Goal: Task Accomplishment & Management: Use online tool/utility

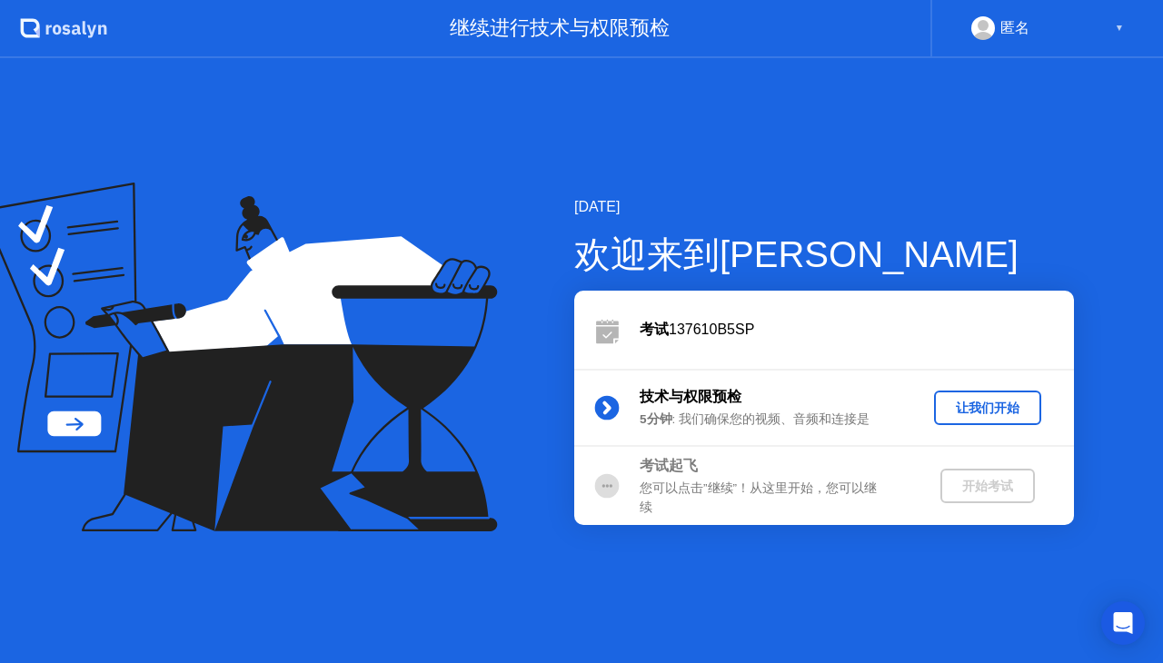
click at [983, 414] on div "让我们开始" at bounding box center [988, 408] width 93 height 17
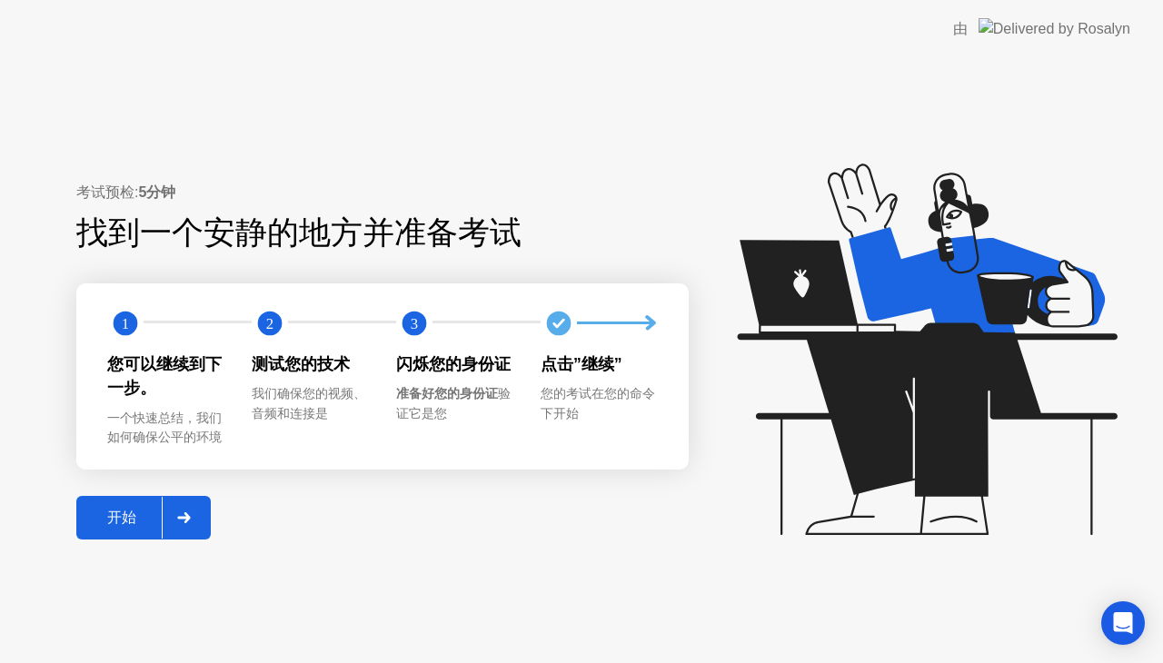
click at [145, 503] on button "开始" at bounding box center [143, 518] width 135 height 44
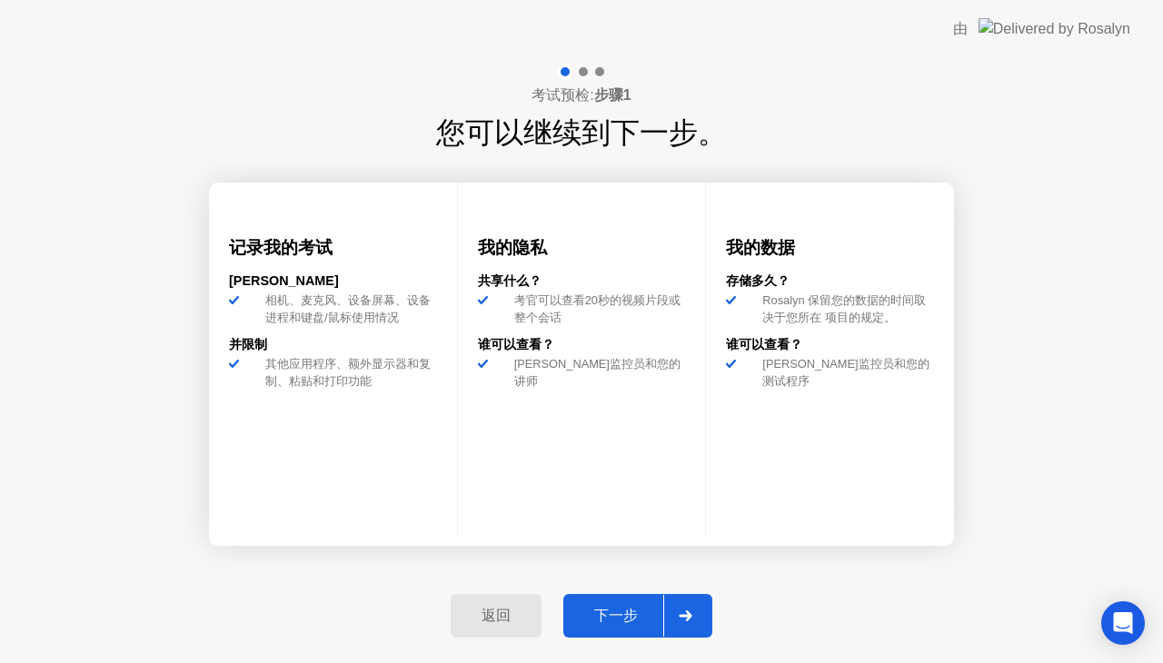
click at [654, 623] on div "下一步" at bounding box center [616, 616] width 95 height 19
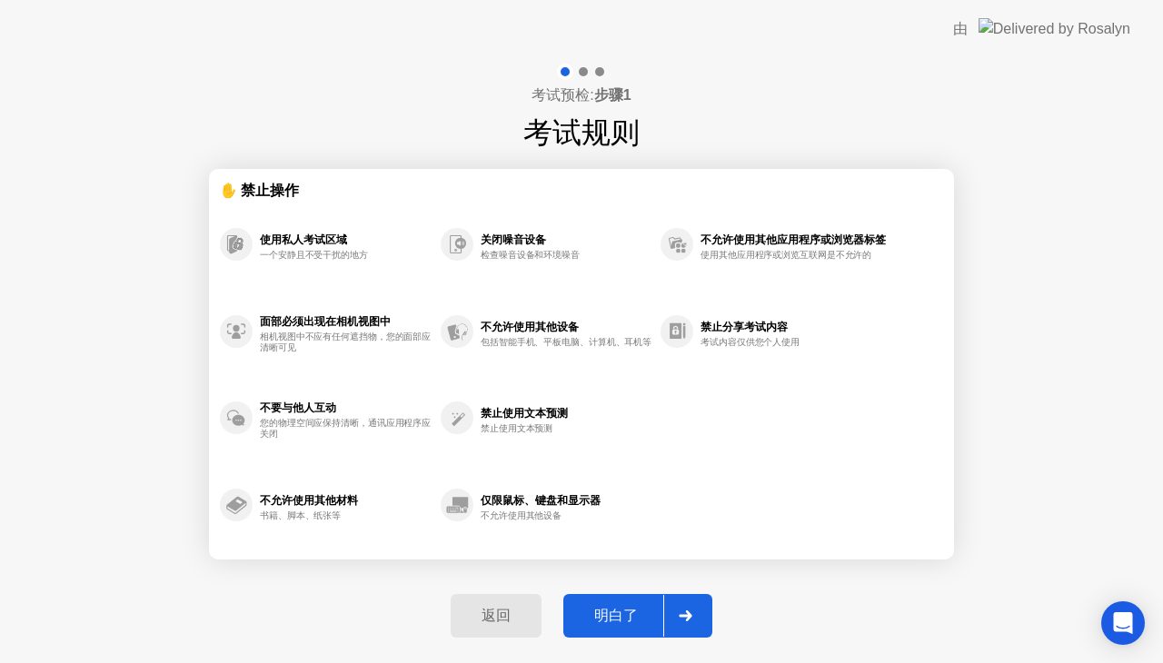
click at [649, 619] on div "明白了" at bounding box center [616, 616] width 95 height 19
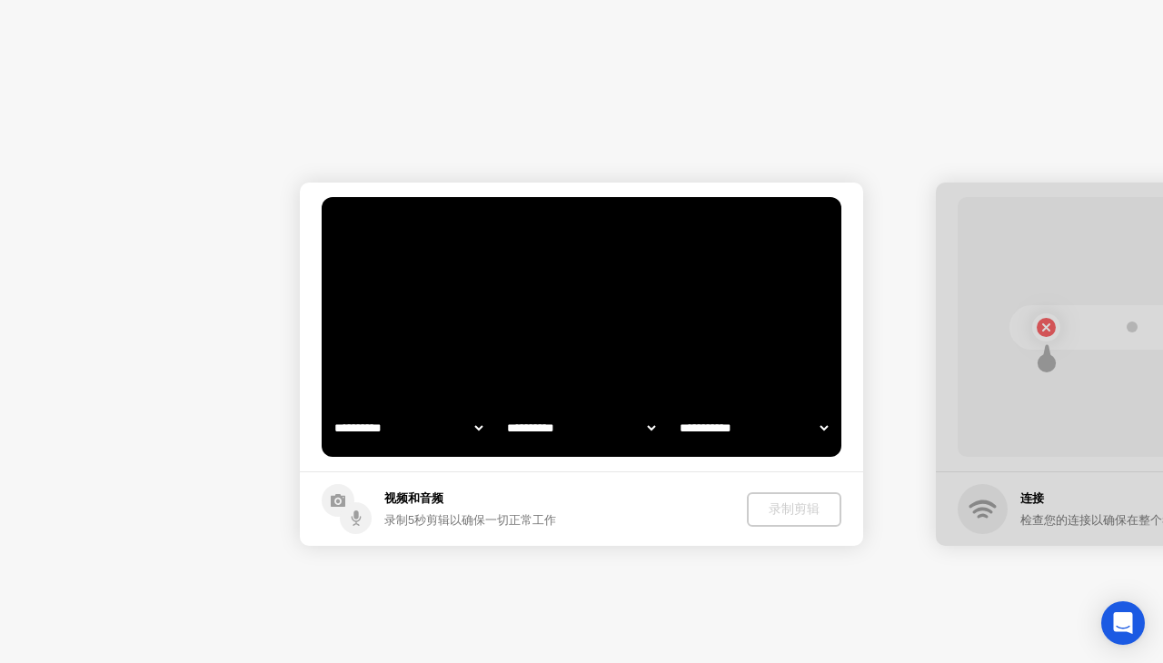
select select "**********"
select select "*******"
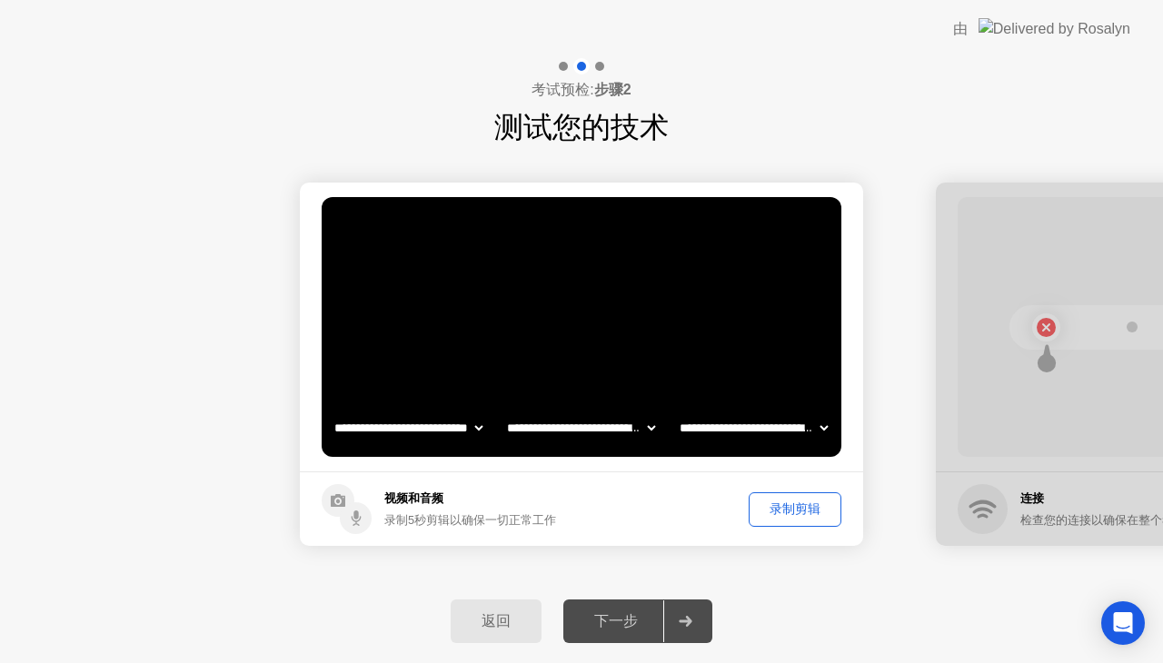
click at [808, 508] on div "录制剪辑" at bounding box center [795, 509] width 80 height 17
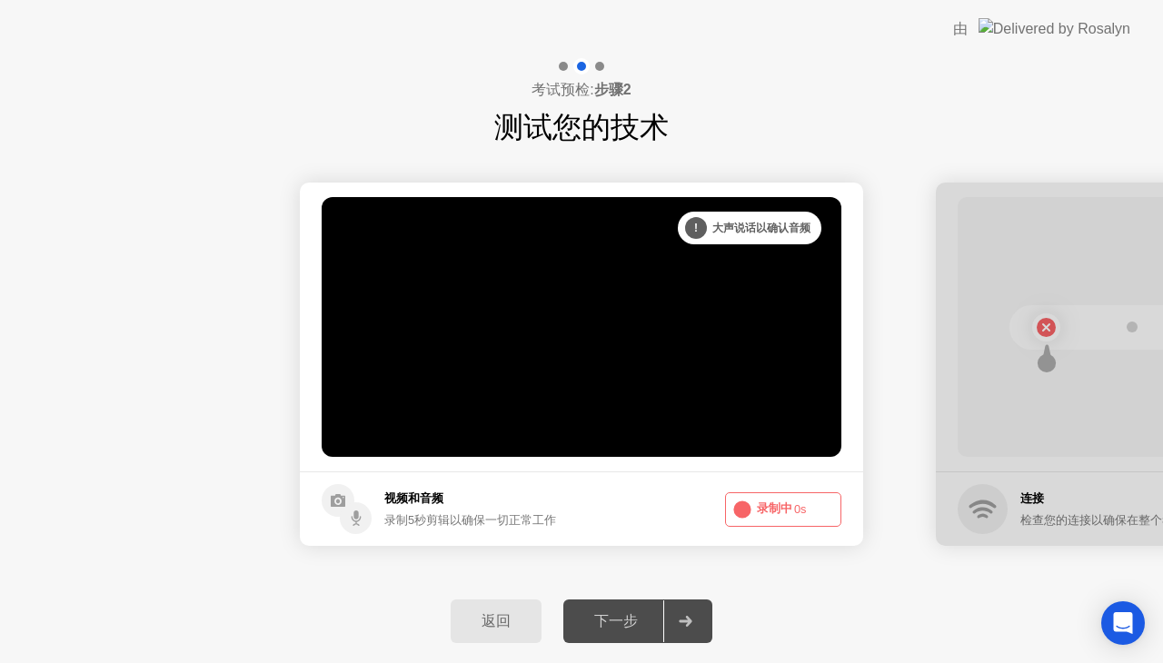
click at [618, 635] on button "下一步" at bounding box center [637, 622] width 149 height 44
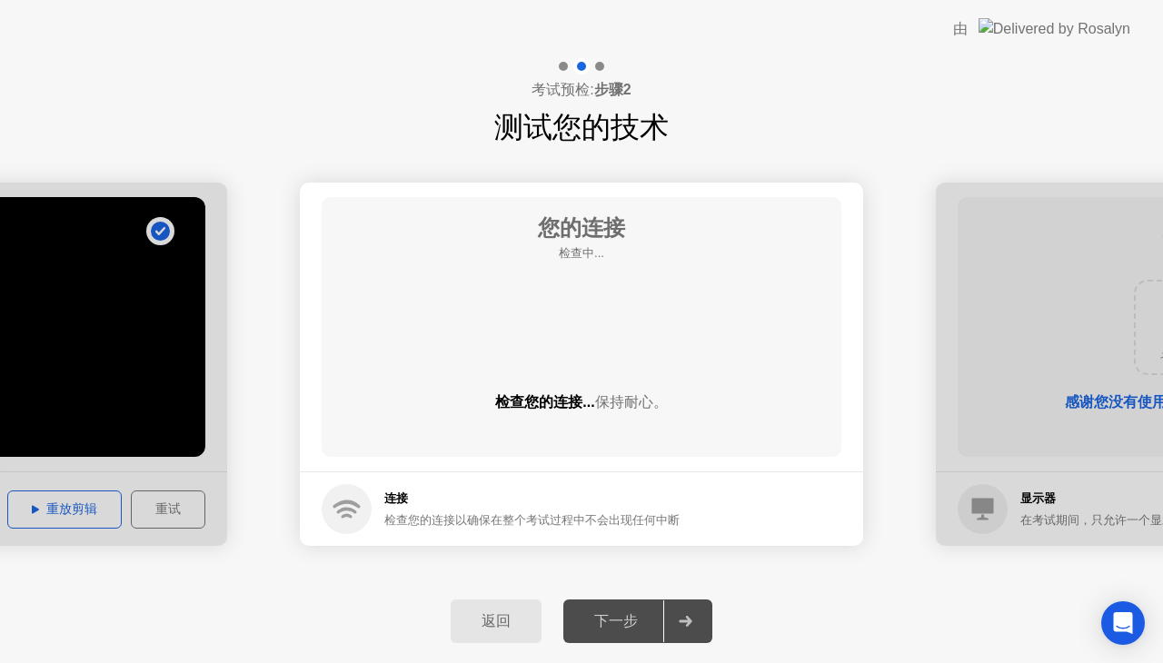
click at [637, 597] on div "返回 下一步" at bounding box center [581, 622] width 1163 height 84
click at [650, 620] on div "下一步" at bounding box center [616, 622] width 95 height 19
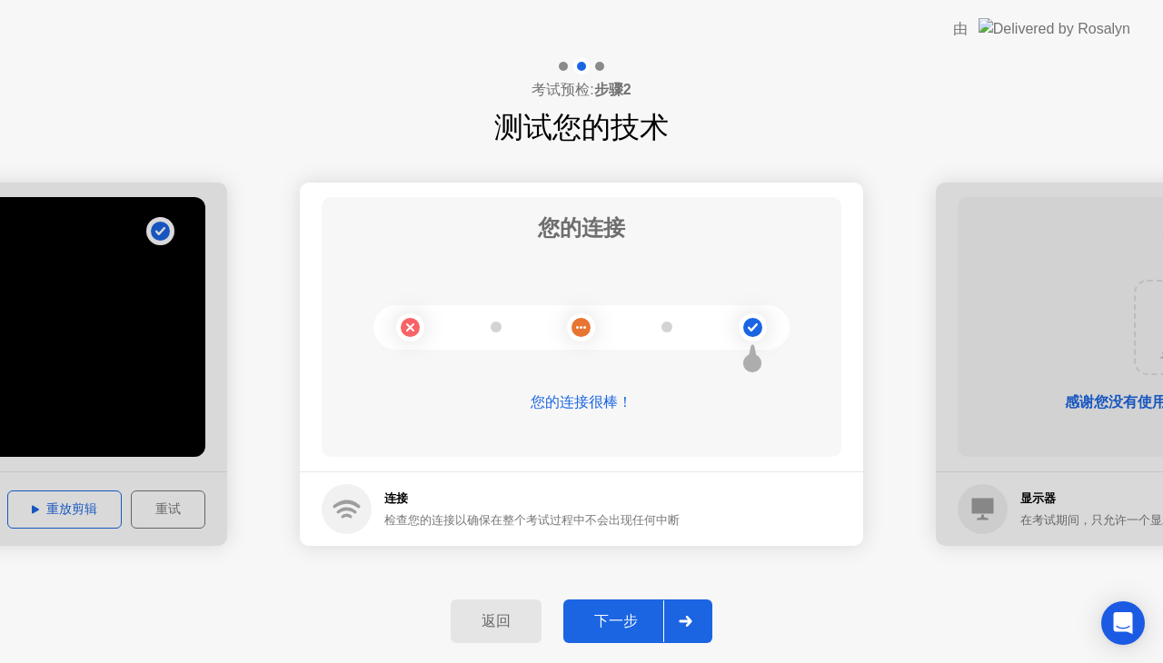
click at [645, 626] on div "下一步" at bounding box center [616, 622] width 95 height 19
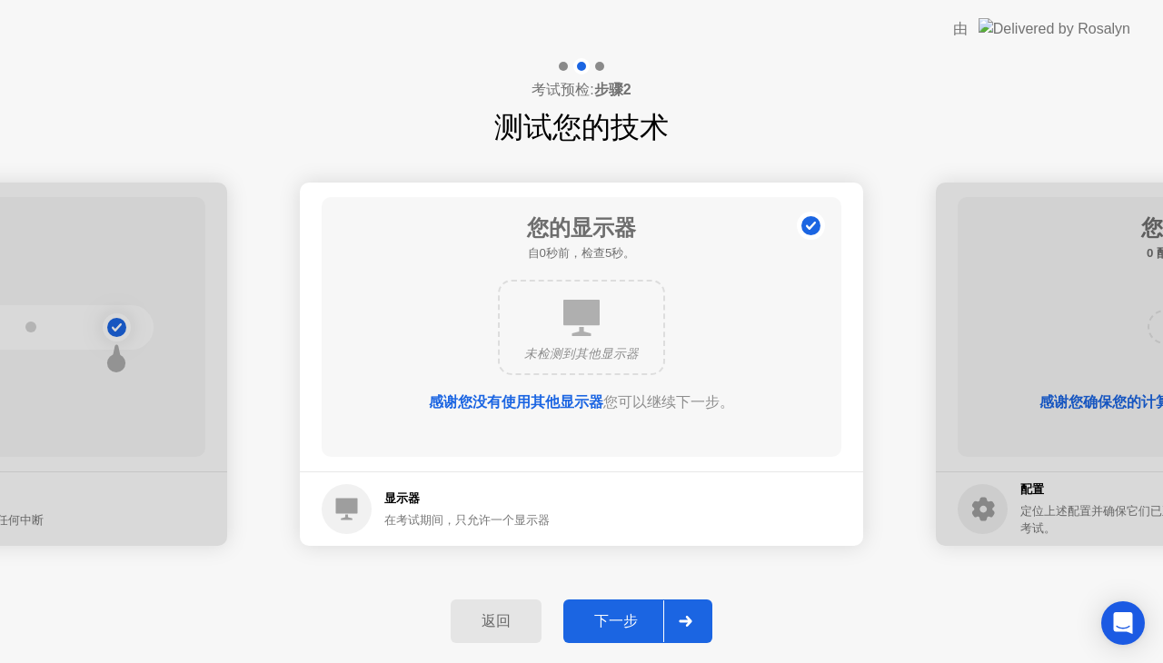
click at [645, 626] on div "下一步" at bounding box center [616, 622] width 95 height 19
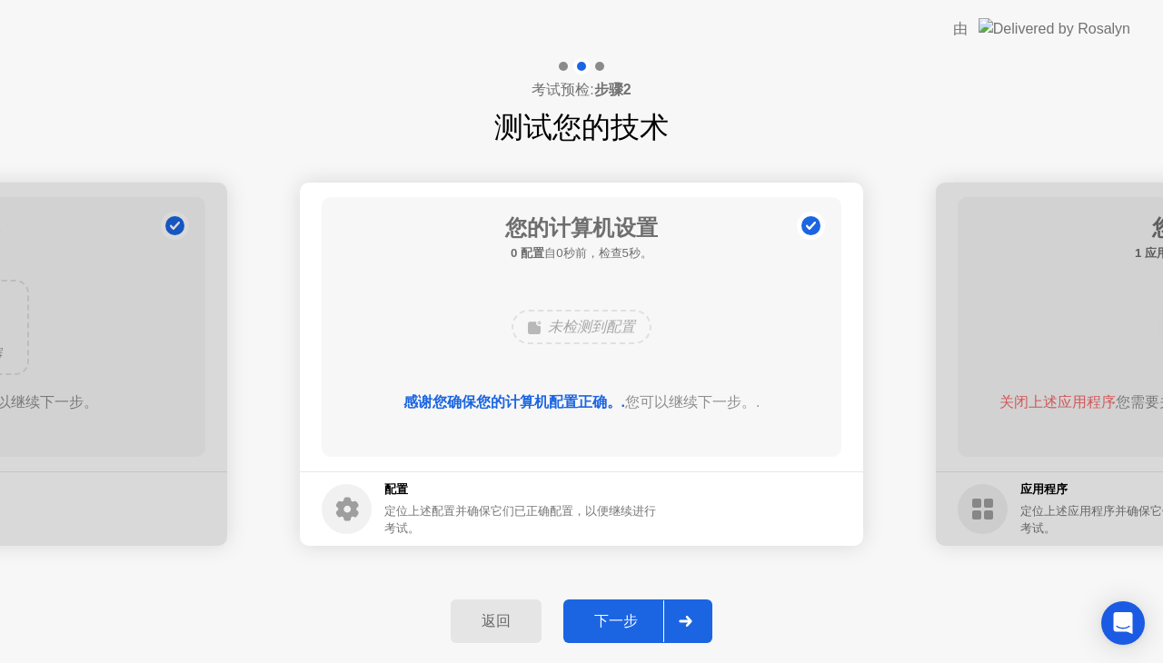
click at [648, 627] on div "下一步" at bounding box center [616, 622] width 95 height 19
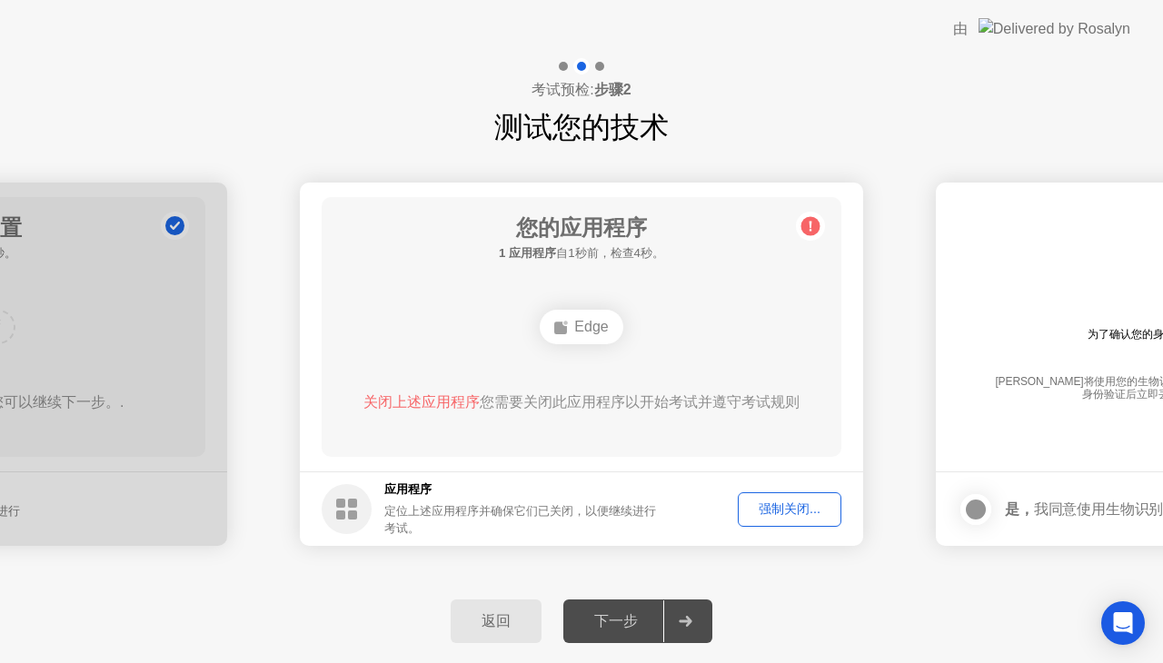
click at [763, 510] on div "强制关闭..." at bounding box center [789, 509] width 91 height 17
click at [824, 510] on div "强制关闭..." at bounding box center [789, 509] width 91 height 17
drag, startPoint x: 640, startPoint y: 443, endPoint x: 570, endPoint y: 658, distance: 226.5
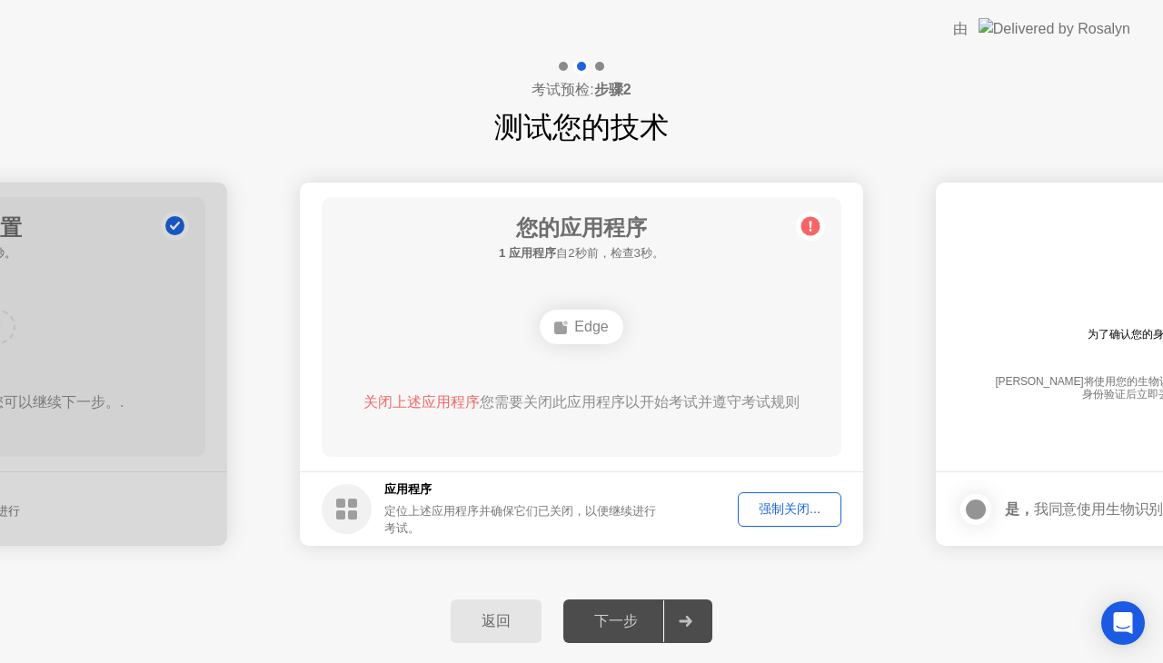
click at [570, 658] on div "**********" at bounding box center [581, 360] width 1163 height 605
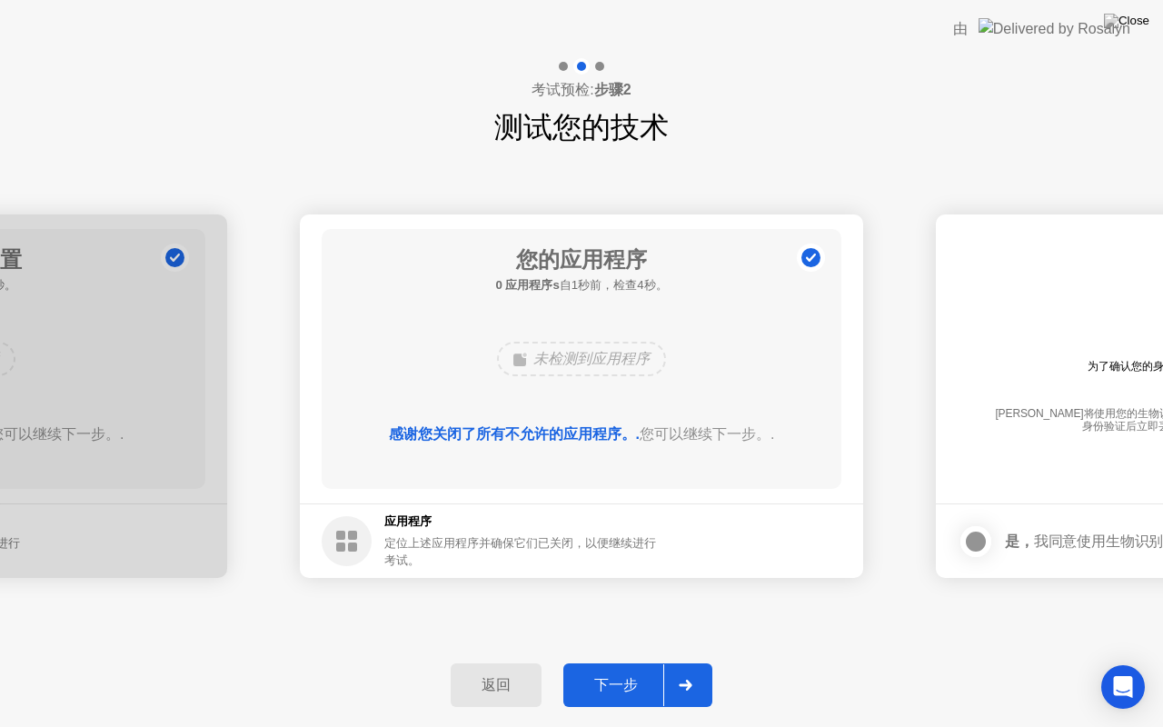
click at [662, 663] on div "下一步" at bounding box center [616, 685] width 95 height 19
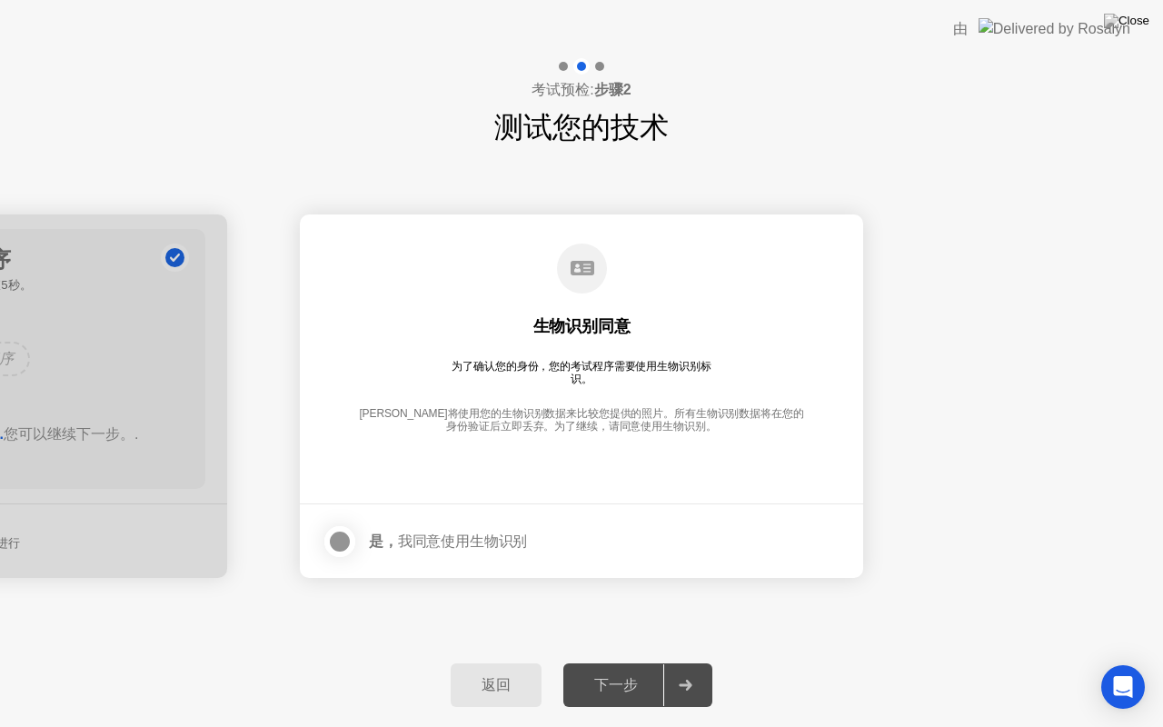
click at [343, 540] on div at bounding box center [340, 542] width 22 height 22
click at [693, 663] on div at bounding box center [685, 685] width 44 height 42
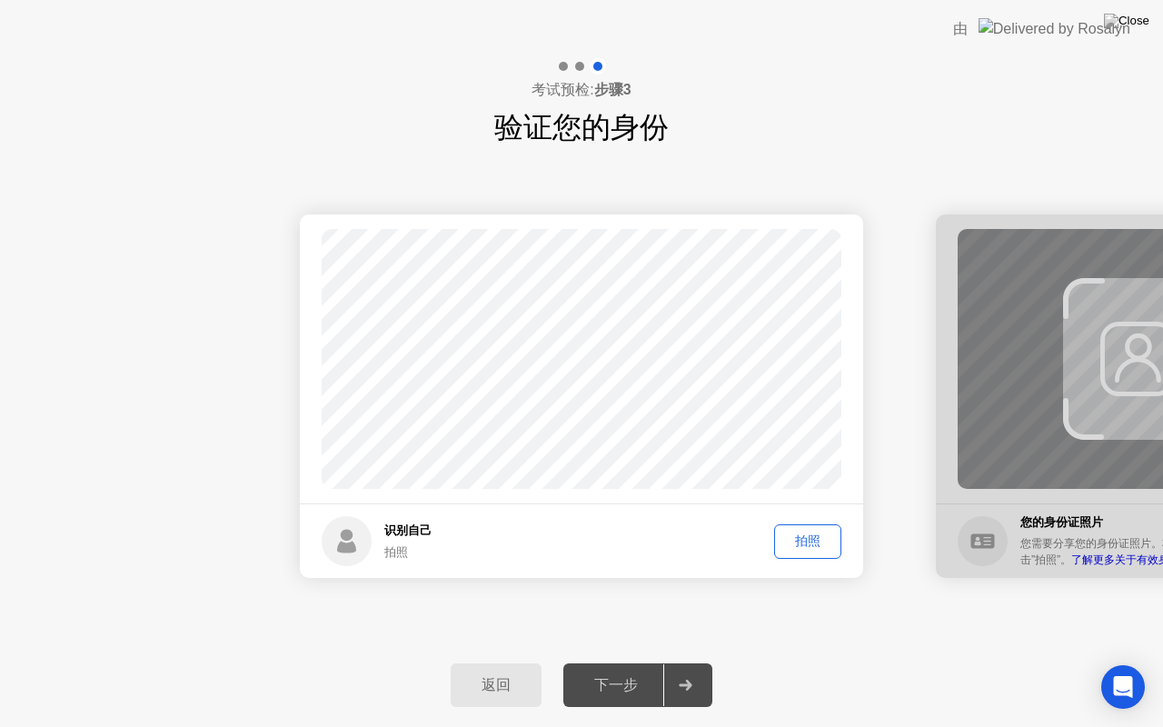
click at [803, 548] on div "拍照" at bounding box center [808, 541] width 55 height 17
click at [683, 663] on icon at bounding box center [686, 685] width 14 height 11
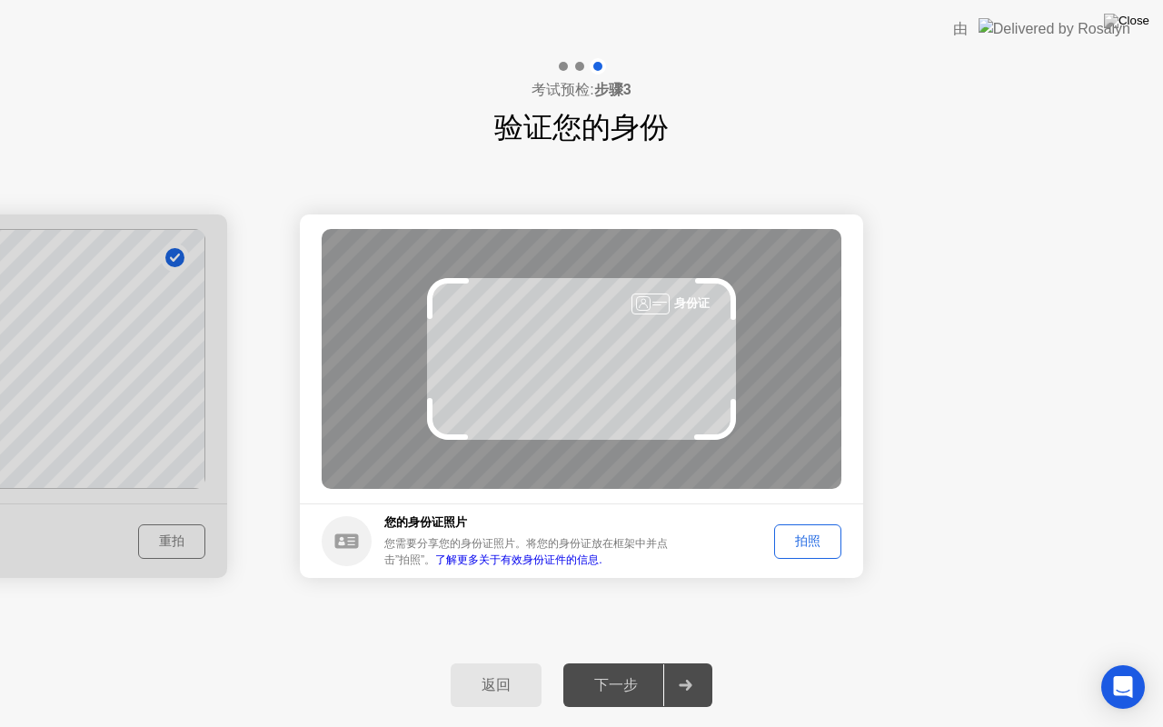
click at [797, 544] on div "拍照" at bounding box center [808, 541] width 55 height 17
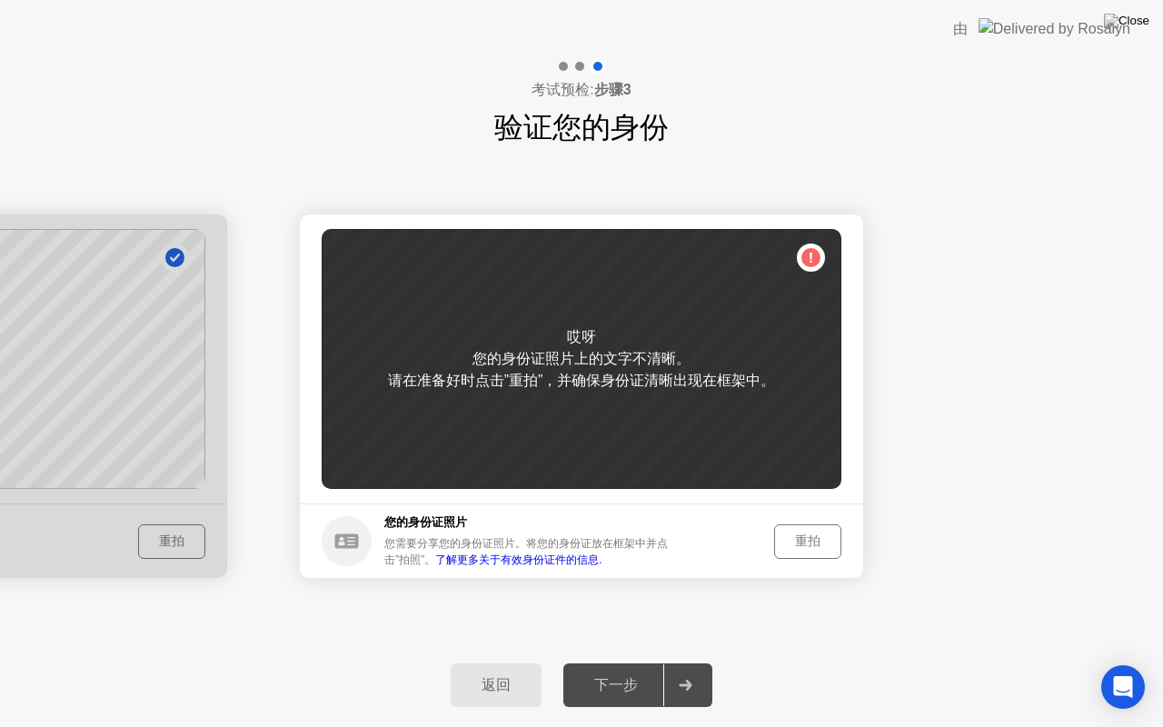
click at [797, 544] on div "重拍" at bounding box center [808, 541] width 55 height 17
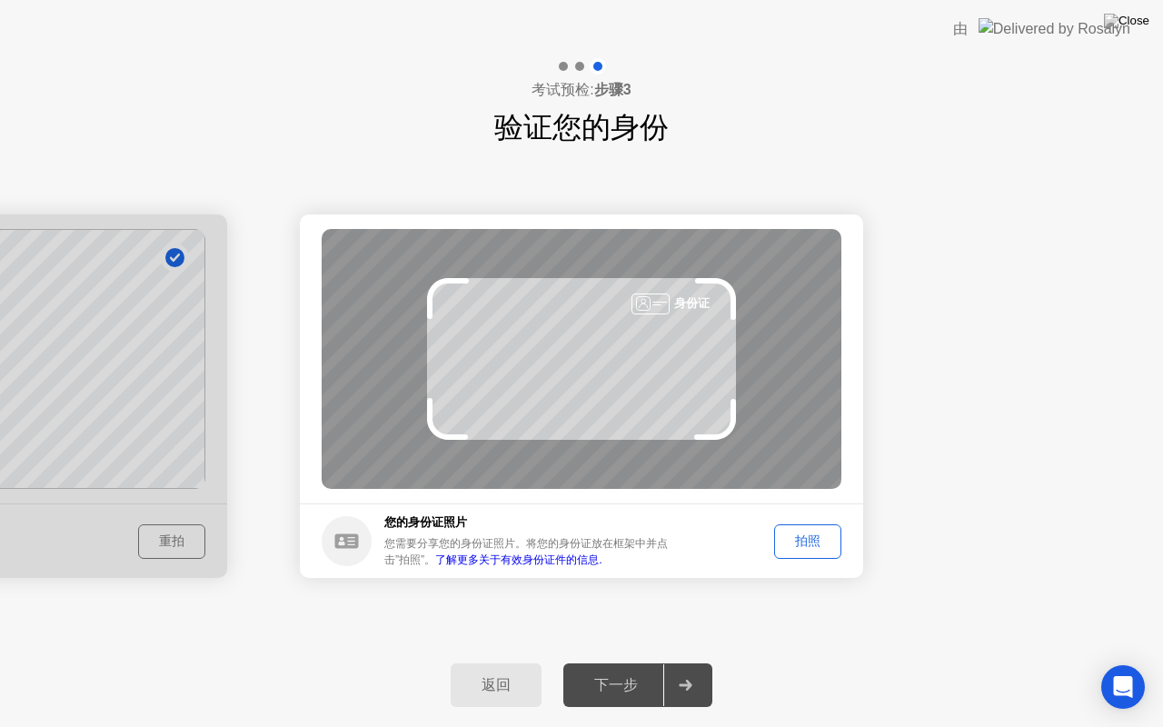
click at [797, 544] on div "拍照" at bounding box center [808, 541] width 55 height 17
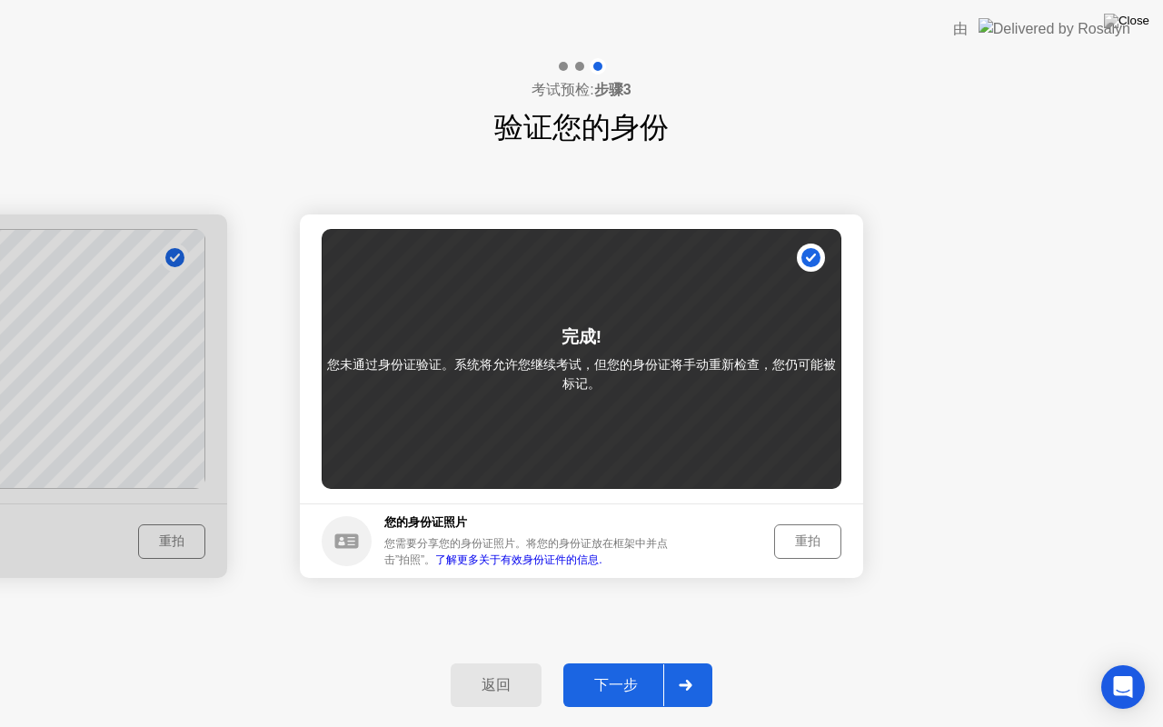
click at [624, 663] on div "下一步" at bounding box center [616, 685] width 95 height 19
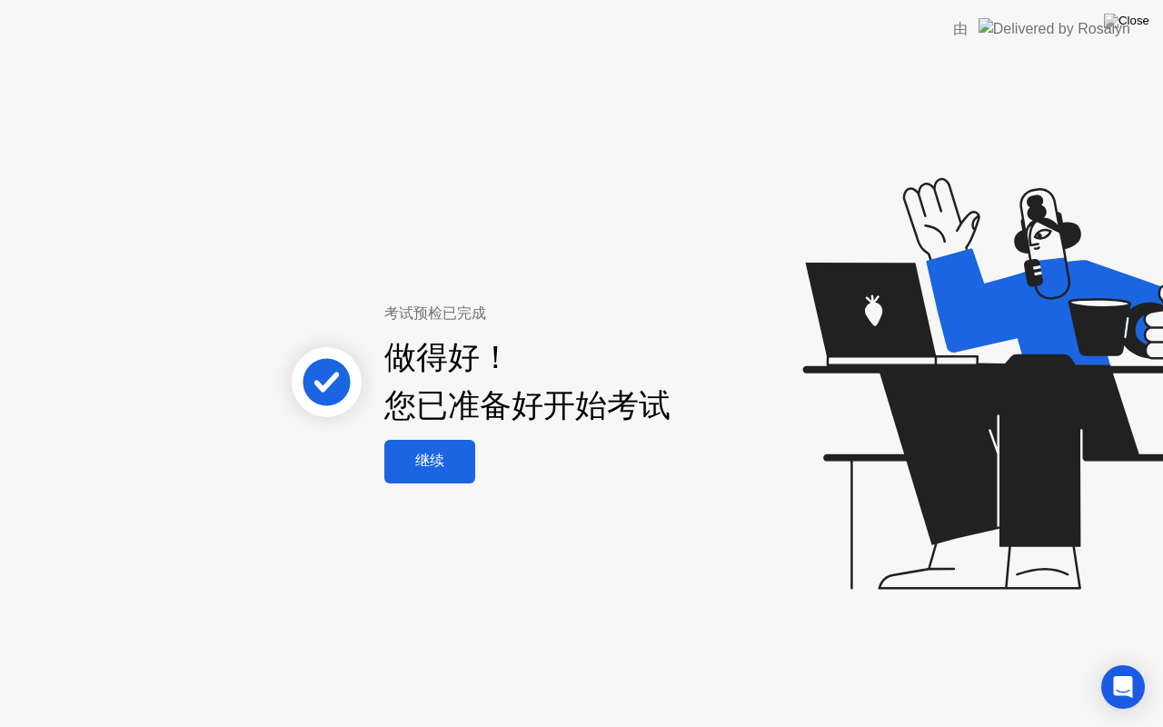
click at [378, 444] on div "考试预检已完成 做得好！ 您已准备好开始考试 继续" at bounding box center [514, 393] width 491 height 181
click at [444, 464] on div "继续" at bounding box center [430, 461] width 80 height 19
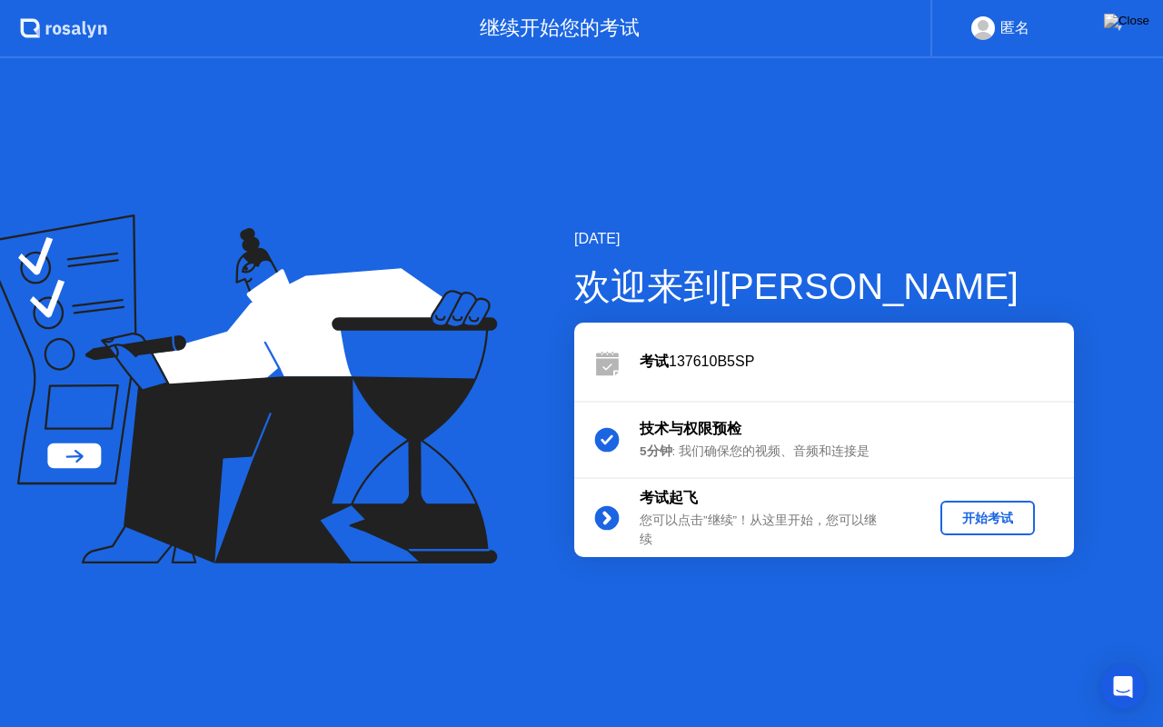
click at [967, 510] on div "开始考试" at bounding box center [988, 518] width 80 height 17
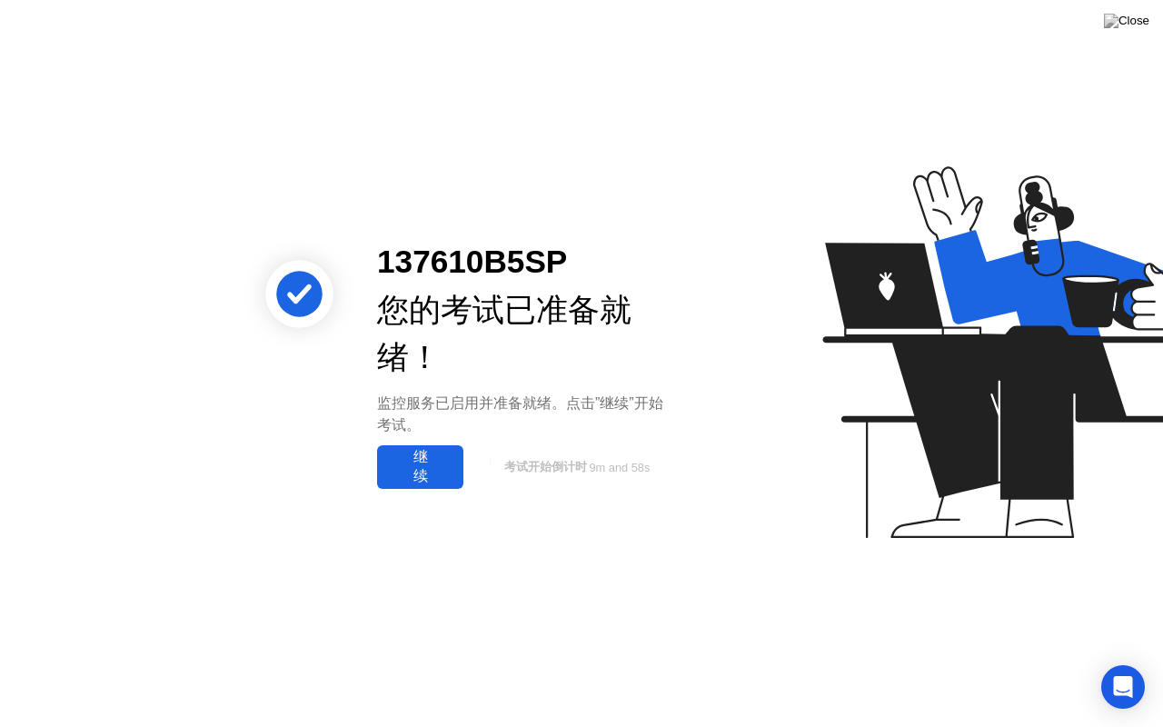
click at [460, 474] on button "继续" at bounding box center [420, 467] width 86 height 44
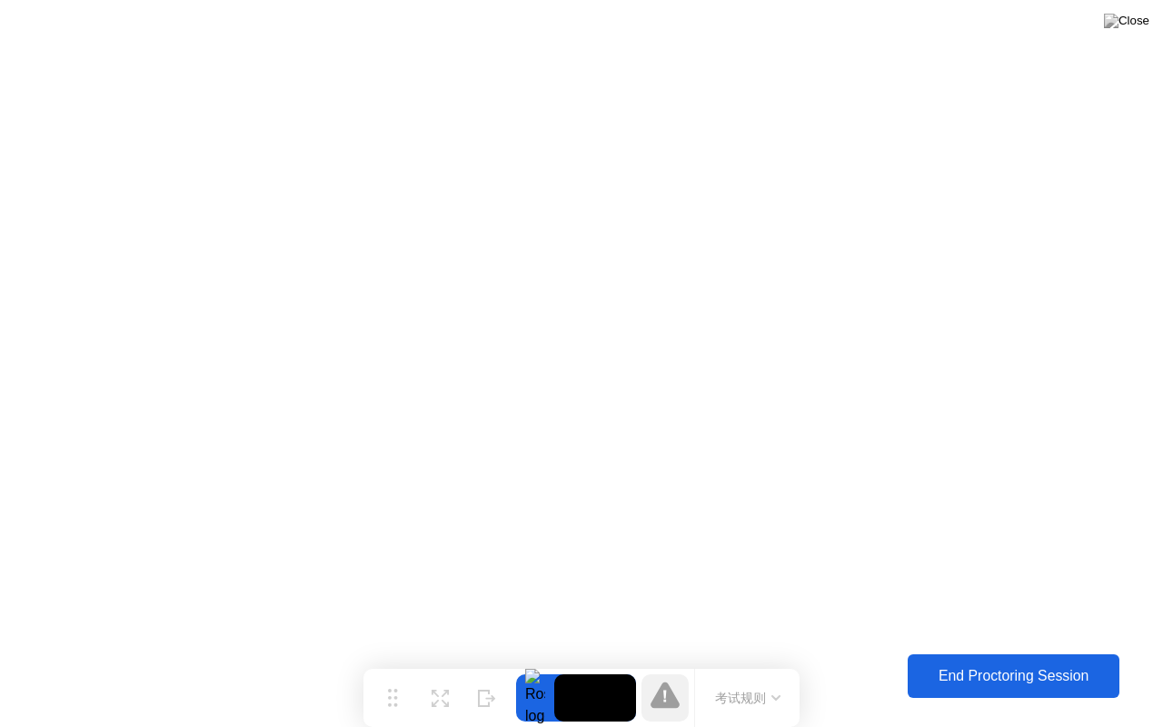
click at [934, 663] on div "End Proctoring Session" at bounding box center [1013, 676] width 202 height 16
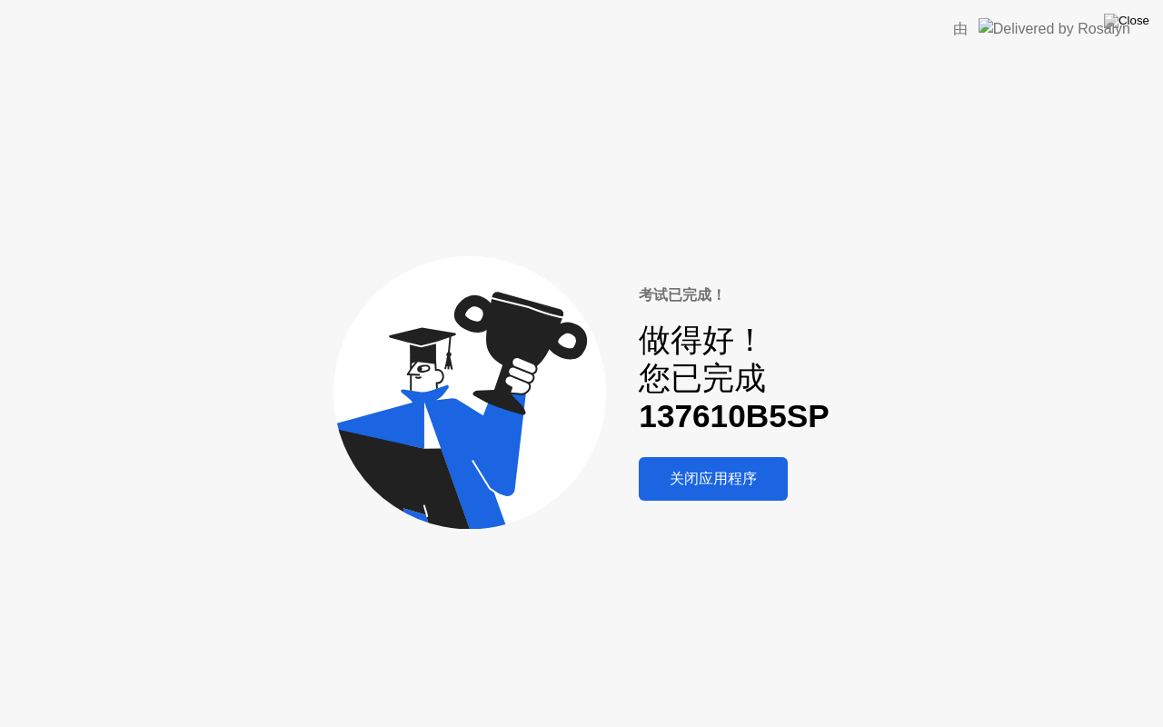
click at [747, 477] on div "关闭应用程序" at bounding box center [713, 479] width 138 height 19
